Goal: Task Accomplishment & Management: Manage account settings

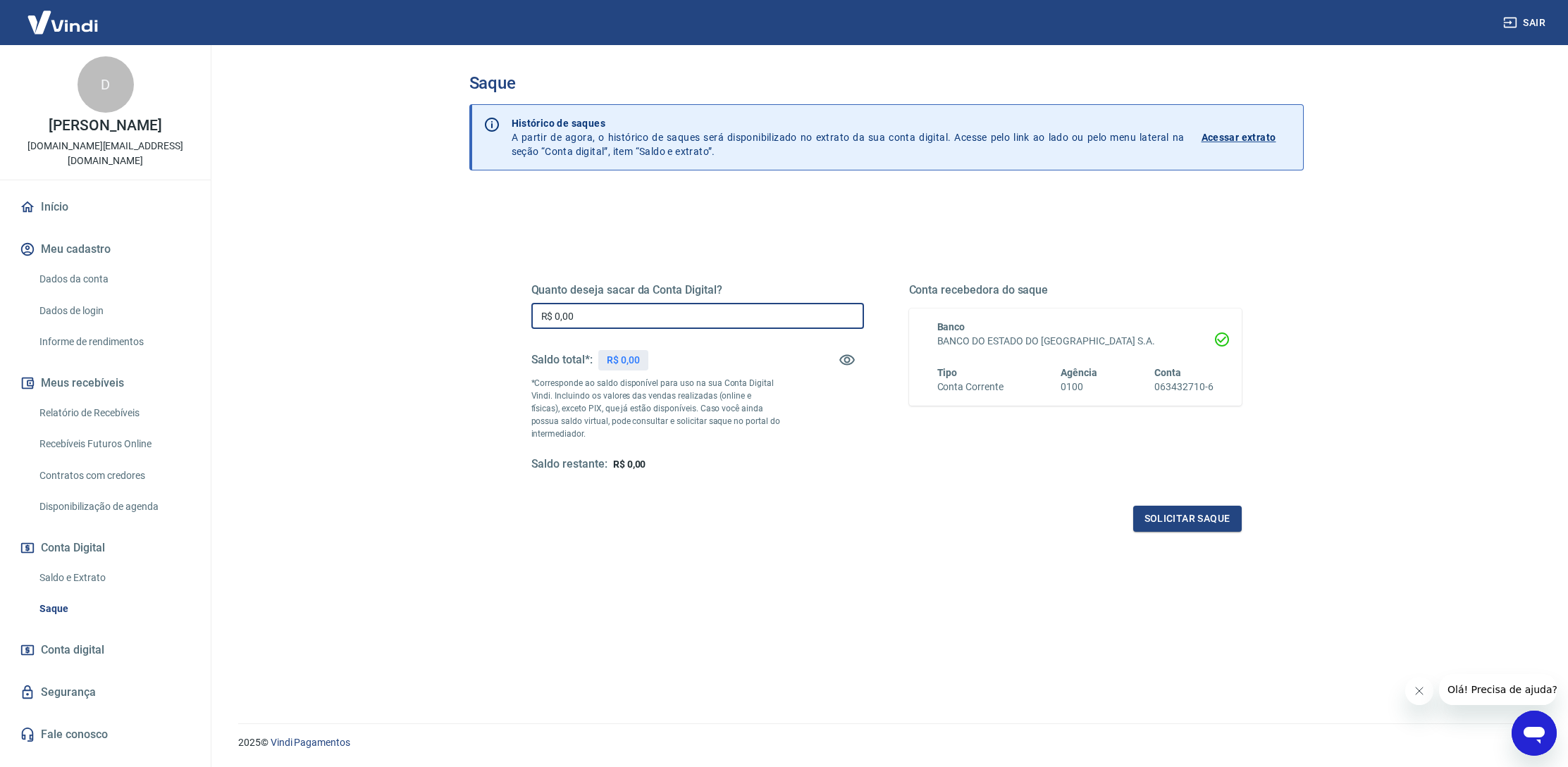
click at [560, 321] on input "R$ 0,00" at bounding box center [697, 316] width 333 height 26
click at [601, 313] on input "R$ 0,00" at bounding box center [697, 316] width 333 height 26
